Goal: Information Seeking & Learning: Learn about a topic

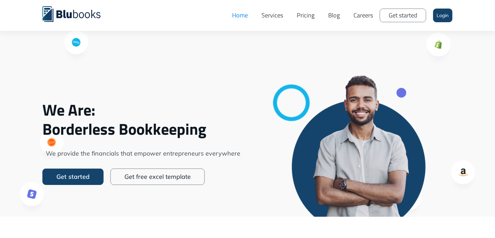
click at [303, 14] on link "Pricing" at bounding box center [305, 15] width 31 height 21
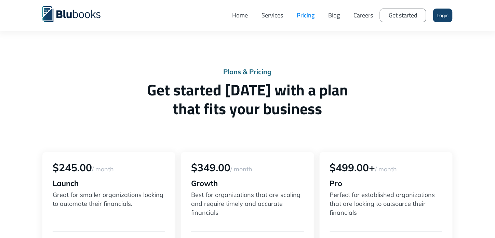
click at [25, 133] on div "Plans & Pricing Get started [DATE] with a plan that fits your business $245.00 …" at bounding box center [247, 222] width 495 height 445
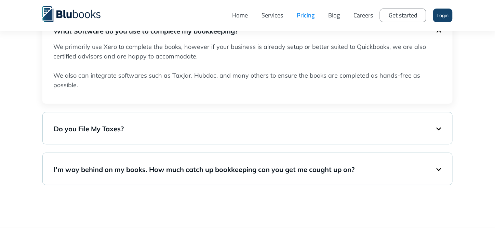
scroll to position [519, 0]
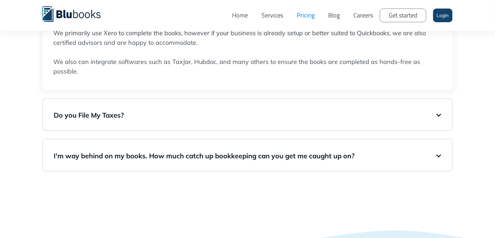
click at [165, 109] on div "Do you File My Taxes?" at bounding box center [247, 114] width 387 height 18
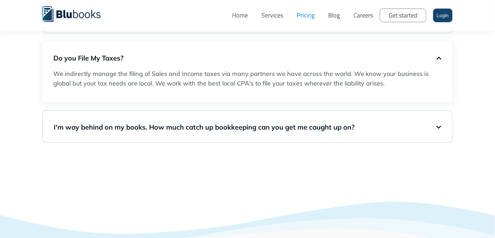
click at [21, 103] on div "FAQ Frequently Asked Questions What Software do you use to complete my bookkeep…" at bounding box center [247, 55] width 495 height 259
click at [162, 123] on h5 "I'm way behind on my books. How much catch up bookkeeping can you get me caught…" at bounding box center [245, 127] width 383 height 10
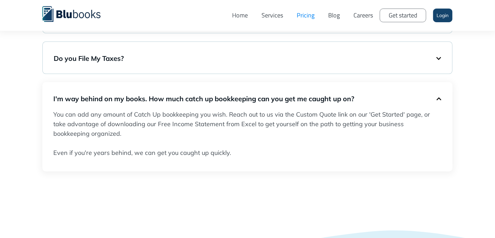
click at [18, 124] on div "FAQ Frequently Asked Questions What Software do you use to complete my bookkeep…" at bounding box center [247, 70] width 495 height 288
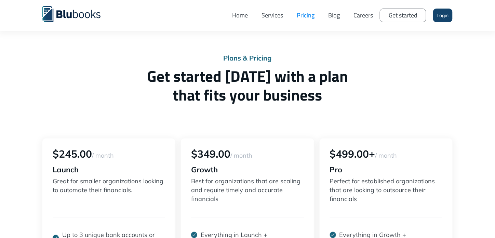
scroll to position [0, 0]
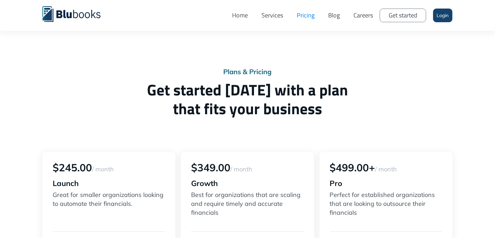
click at [276, 18] on link "Services" at bounding box center [272, 15] width 35 height 21
